Goal: Check status: Check status

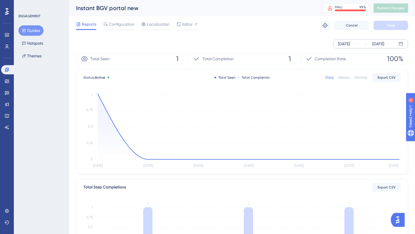
click at [343, 42] on div "[DATE]" at bounding box center [344, 43] width 12 height 7
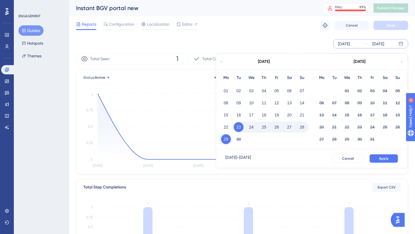
click at [381, 156] on span "Apply" at bounding box center [384, 158] width 10 height 5
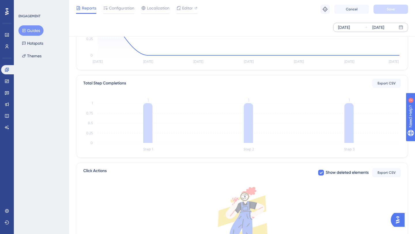
scroll to position [102, 0]
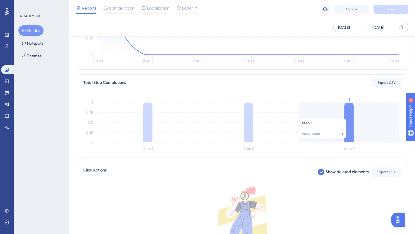
click at [313, 142] on icon "Step 1 Step 2 Step 3 0 0.25 0.5 0.75 1 1 1 1" at bounding box center [242, 124] width 318 height 55
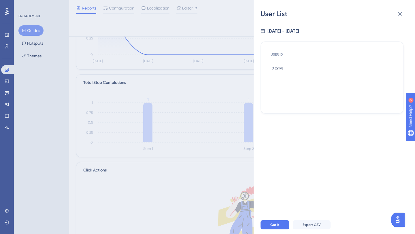
click at [235, 164] on div "User List [DATE] - [DATE] USER ID ID 29178 ID 29178 Got it Export CSV" at bounding box center [207, 117] width 415 height 234
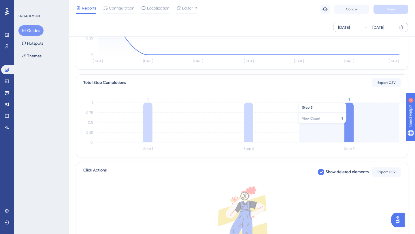
click at [349, 119] on icon at bounding box center [348, 123] width 9 height 40
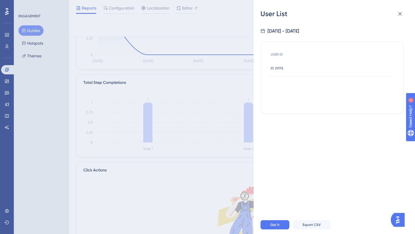
click at [282, 65] on div "ID 29178 ID 29178" at bounding box center [277, 68] width 13 height 16
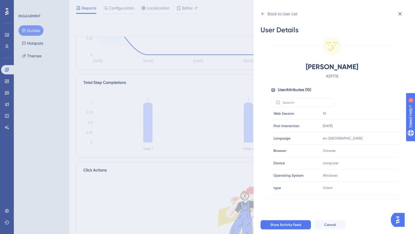
scroll to position [0, 0]
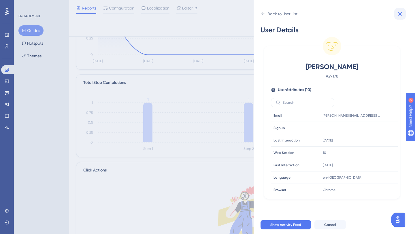
click at [398, 15] on icon at bounding box center [399, 13] width 7 height 7
